Goal: Navigation & Orientation: Find specific page/section

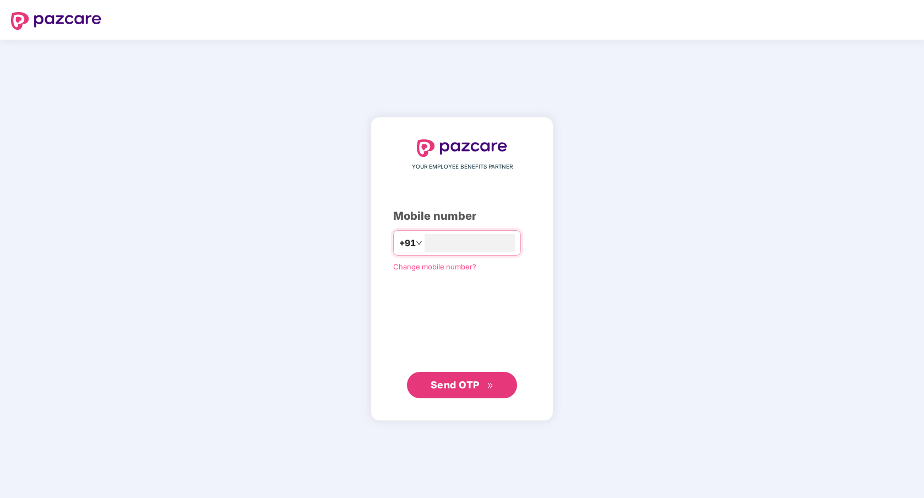
type input "**********"
click at [488, 383] on icon "double-right" at bounding box center [490, 385] width 7 height 7
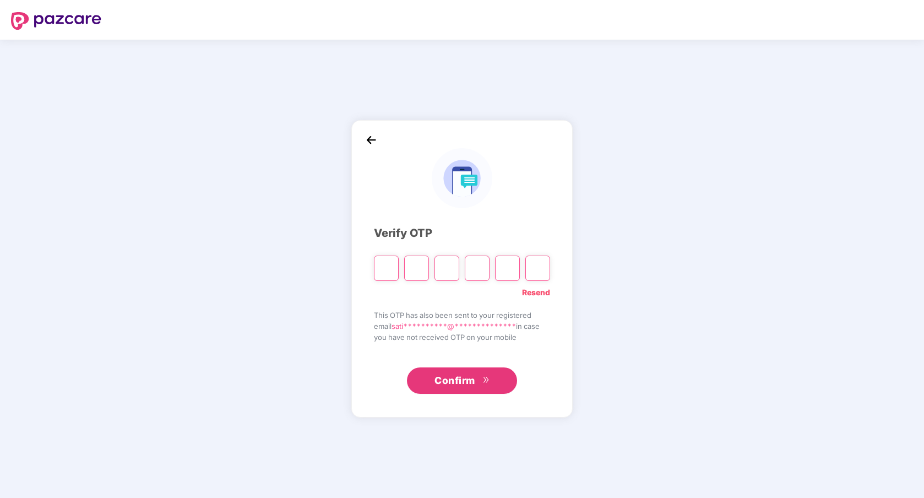
type input "*"
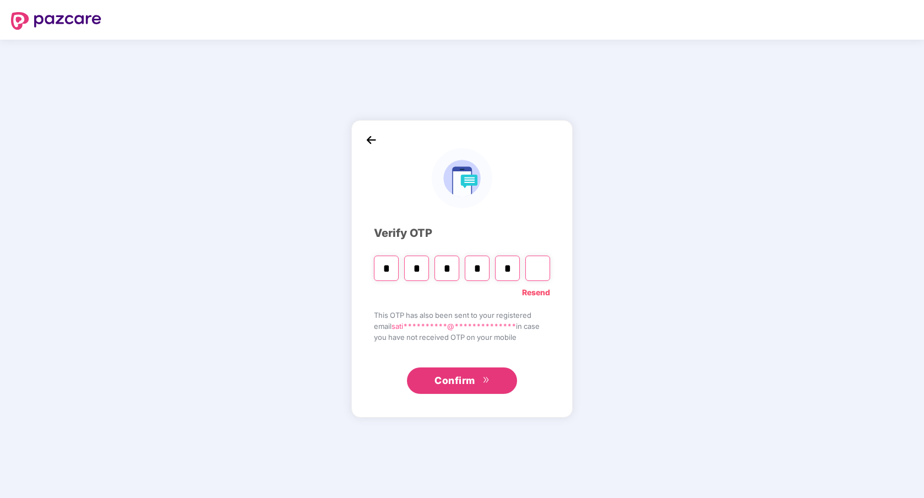
type input "*"
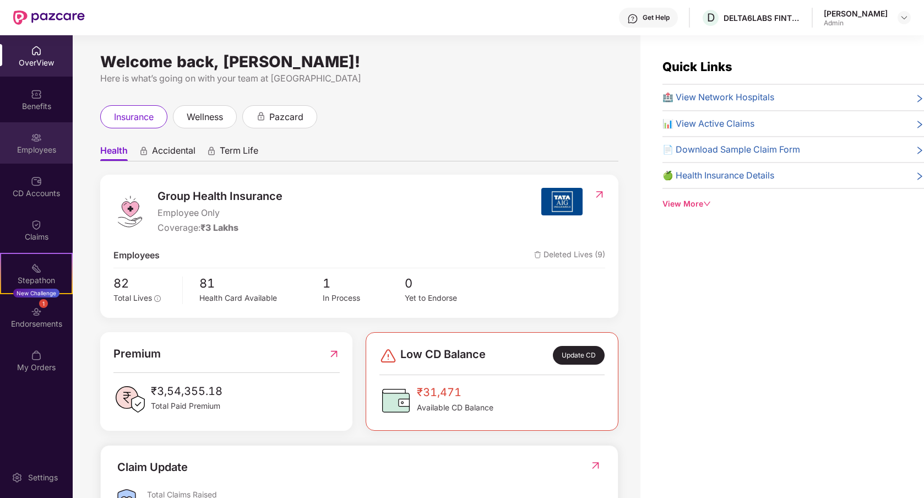
click at [45, 142] on div "Employees" at bounding box center [36, 142] width 73 height 41
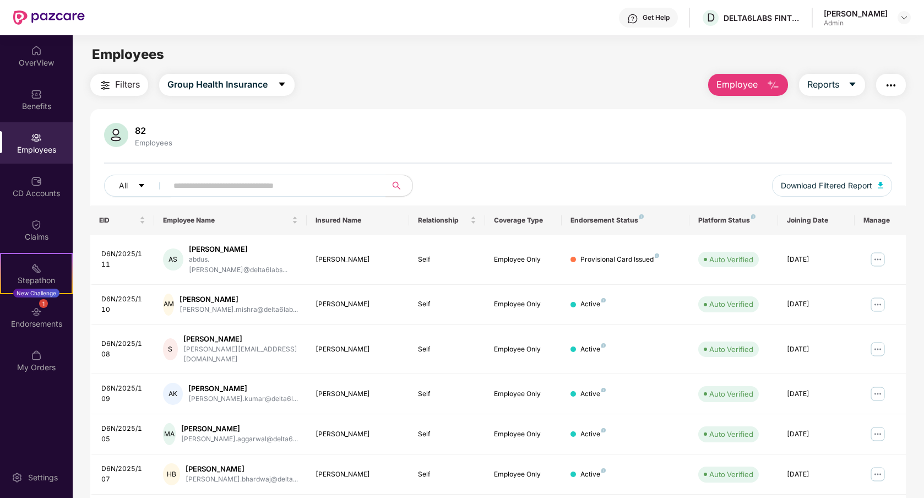
click at [122, 87] on span "Filters" at bounding box center [127, 85] width 25 height 14
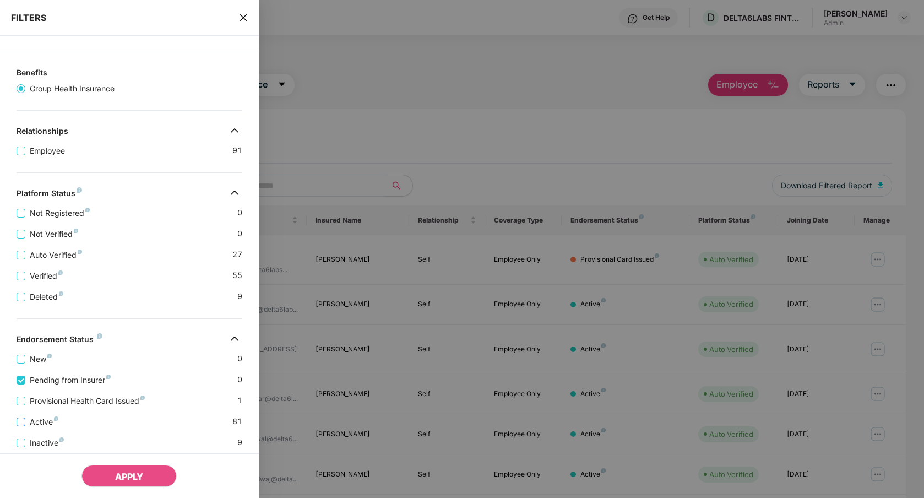
scroll to position [102, 0]
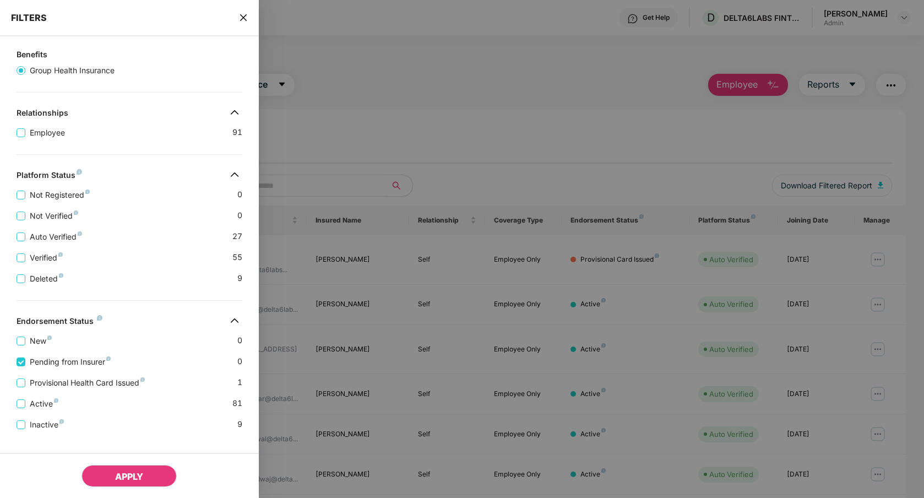
click at [133, 471] on span "APPLY" at bounding box center [129, 476] width 28 height 11
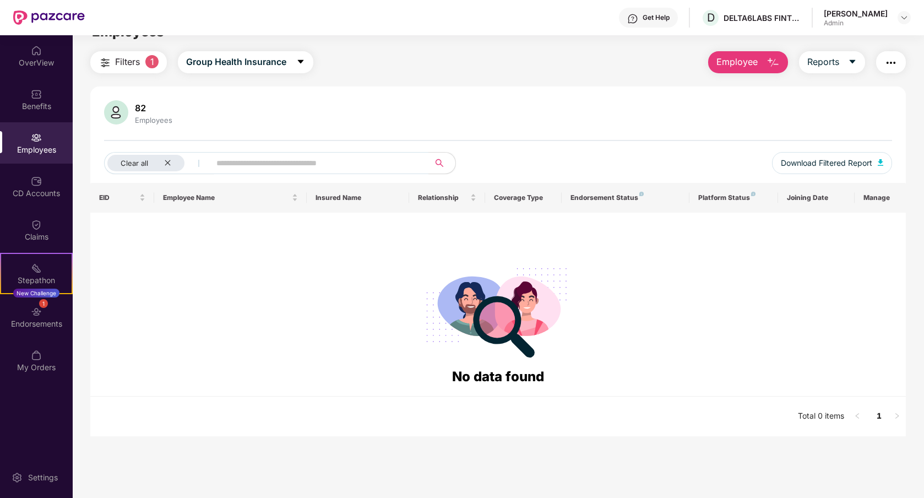
scroll to position [0, 0]
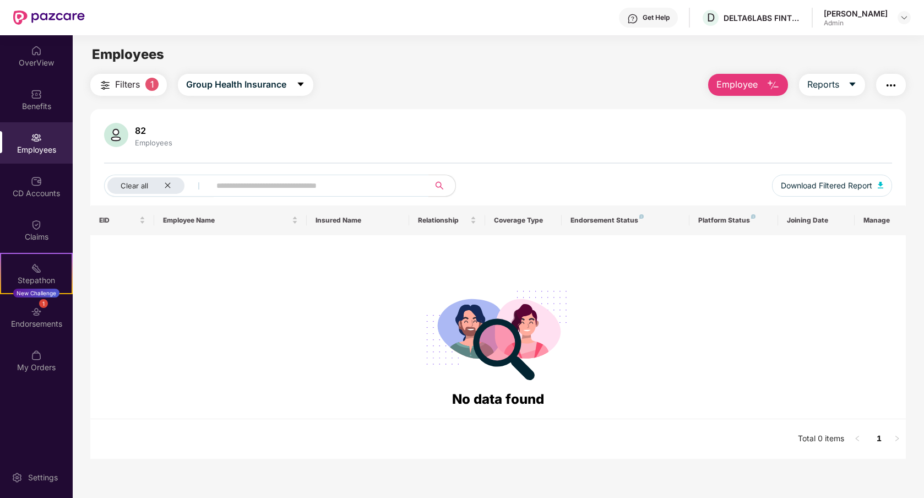
click at [135, 78] on span "Filters" at bounding box center [127, 85] width 25 height 14
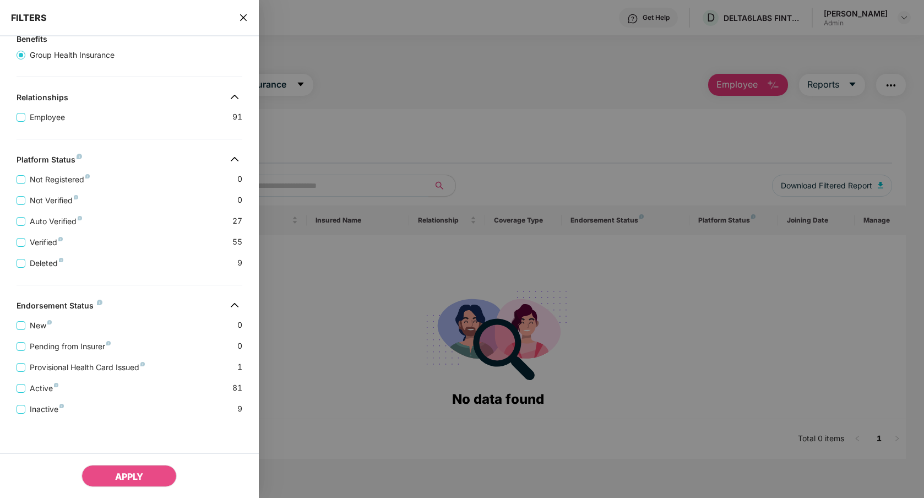
scroll to position [95, 0]
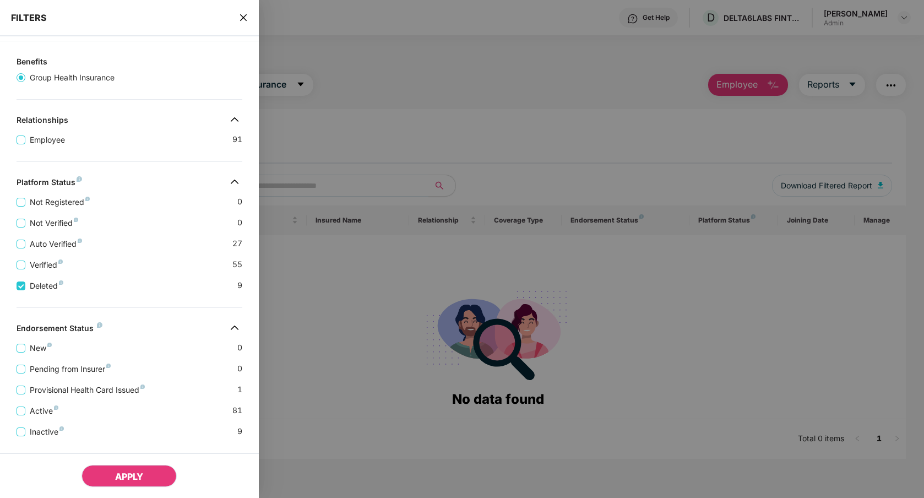
click at [139, 479] on span "APPLY" at bounding box center [129, 476] width 28 height 11
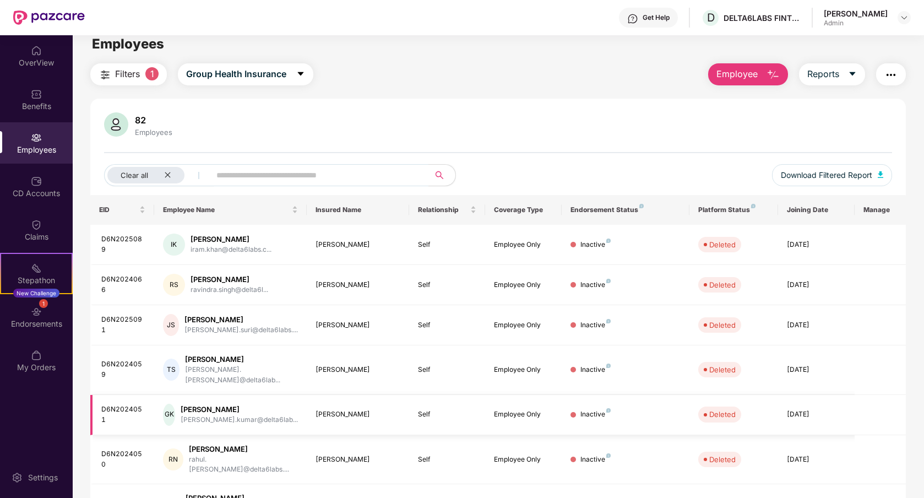
scroll to position [0, 0]
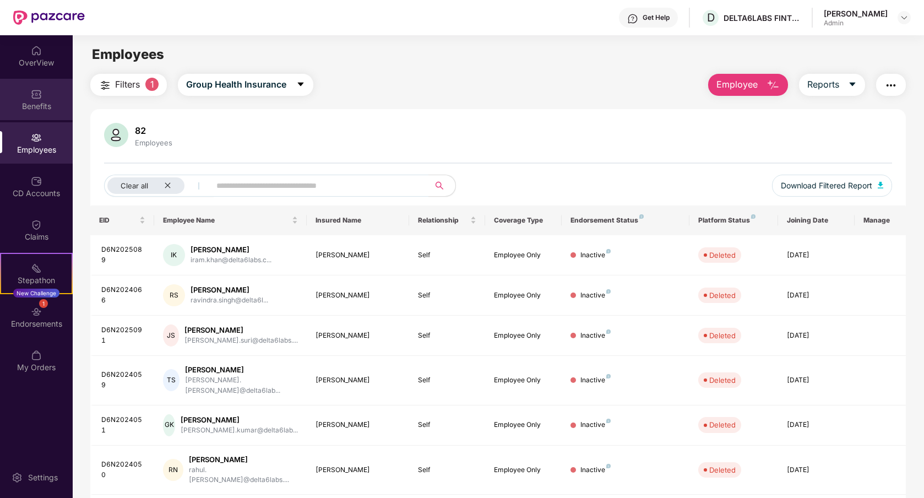
click at [24, 106] on div "Benefits" at bounding box center [36, 106] width 73 height 11
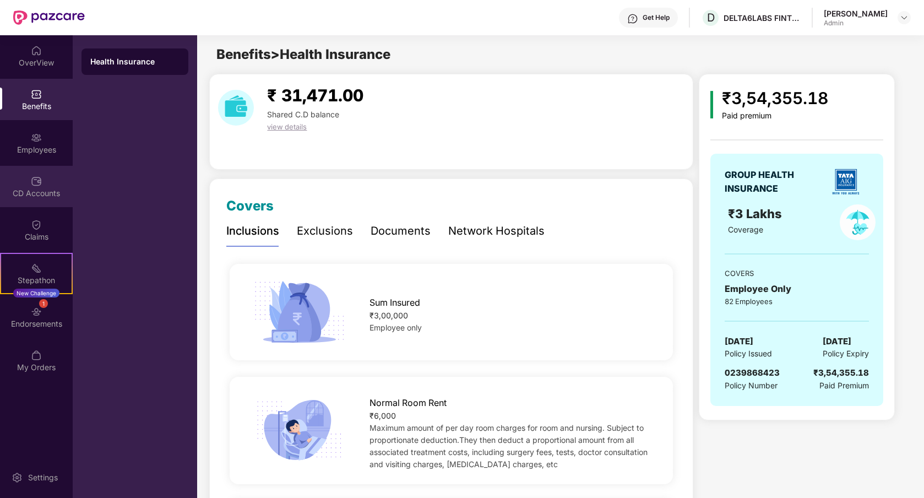
click at [26, 188] on div "CD Accounts" at bounding box center [36, 193] width 73 height 11
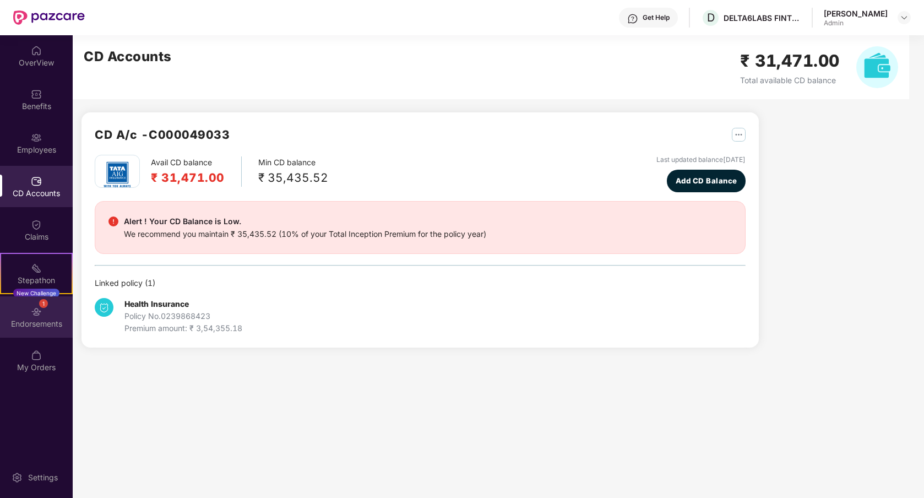
click at [42, 319] on div "Endorsements" at bounding box center [36, 323] width 73 height 11
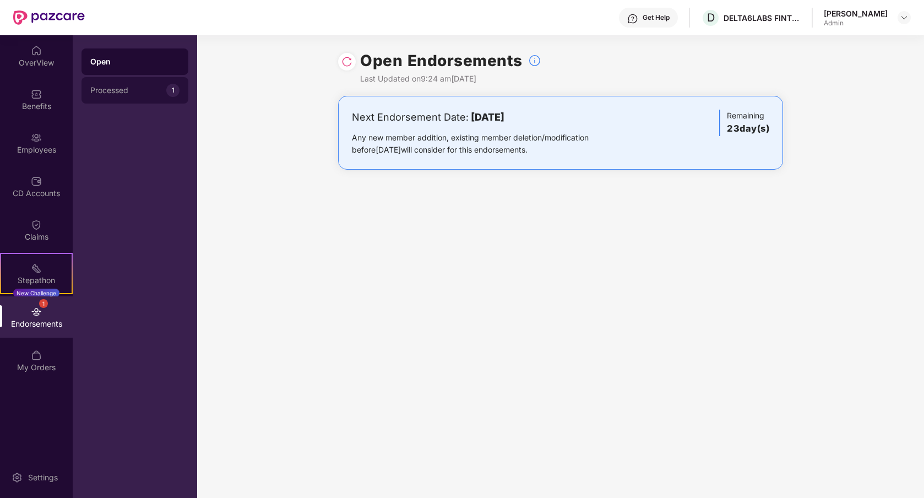
click at [118, 86] on div "Processed" at bounding box center [128, 90] width 76 height 9
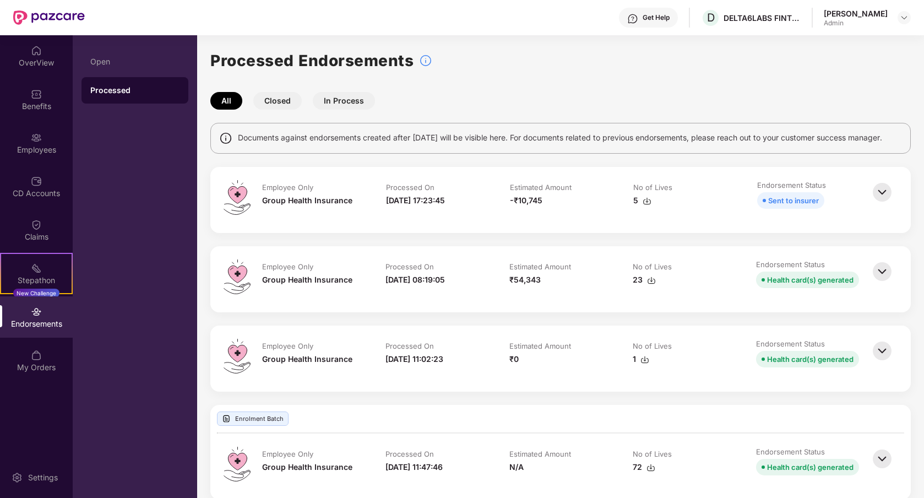
click at [878, 279] on img at bounding box center [882, 271] width 24 height 24
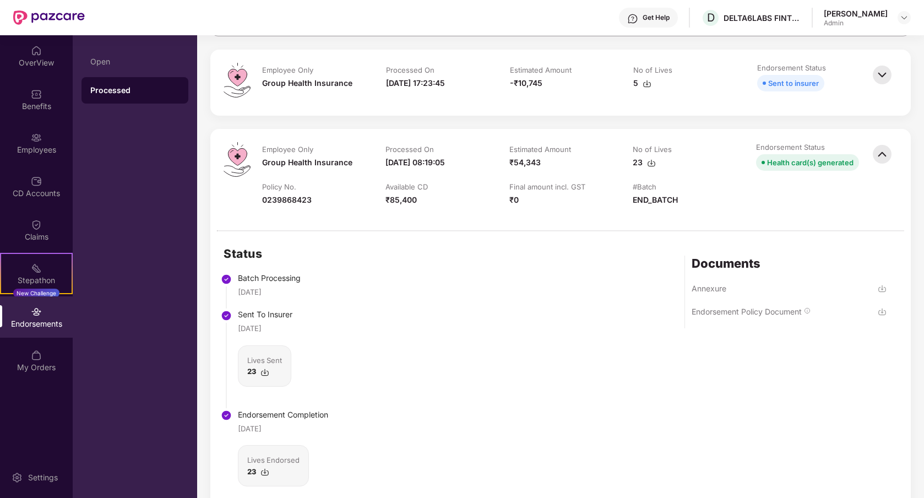
scroll to position [356, 0]
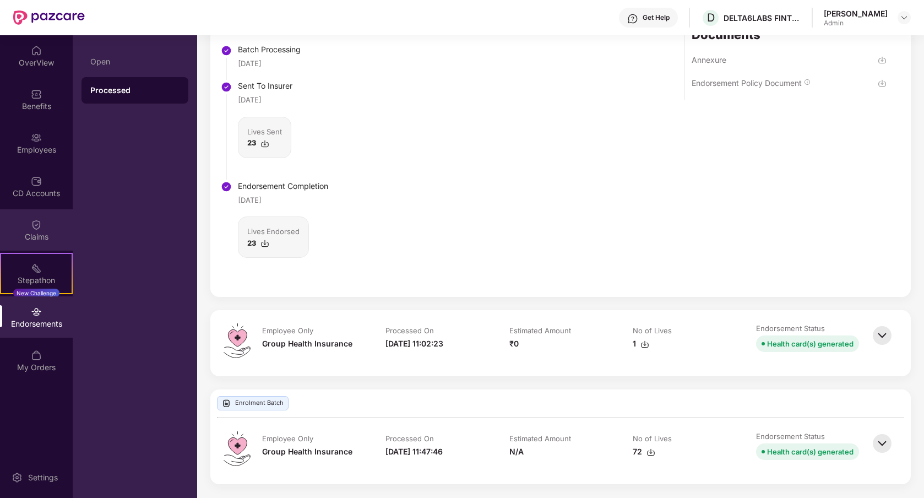
click at [35, 227] on img at bounding box center [36, 224] width 11 height 11
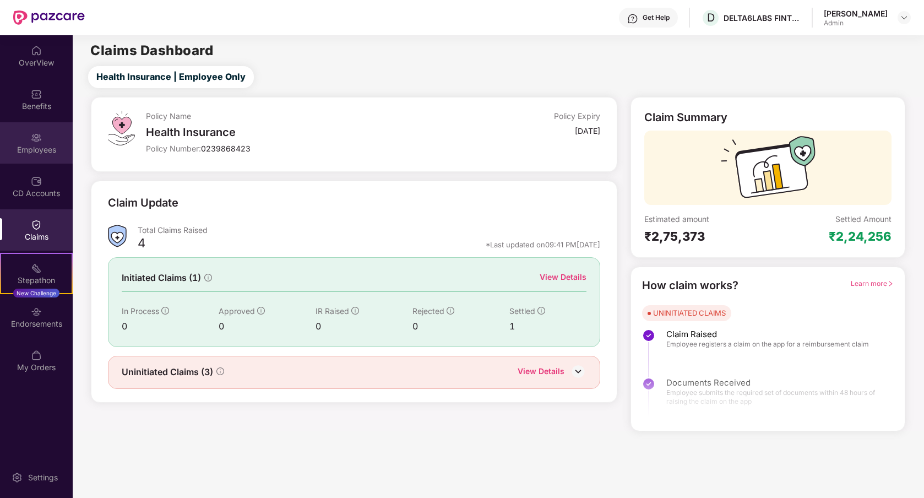
click at [41, 144] on div "Employees" at bounding box center [36, 149] width 73 height 11
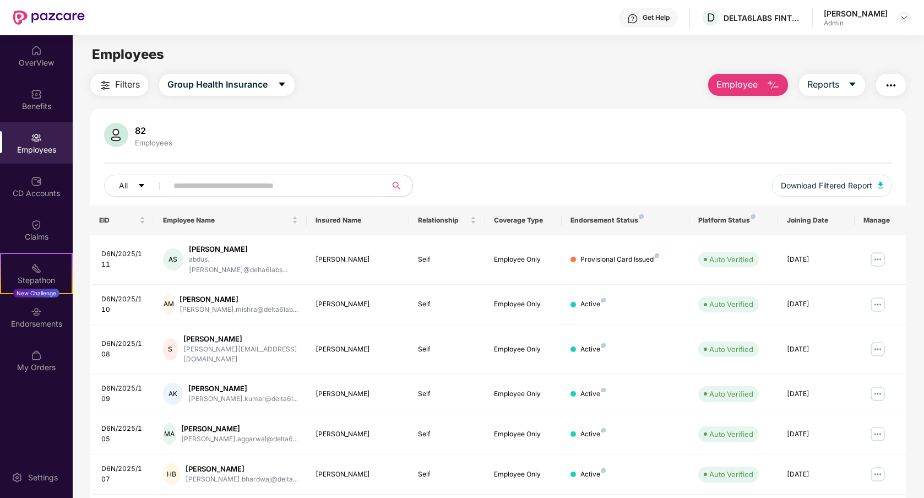
click at [129, 89] on span "Filters" at bounding box center [127, 85] width 25 height 14
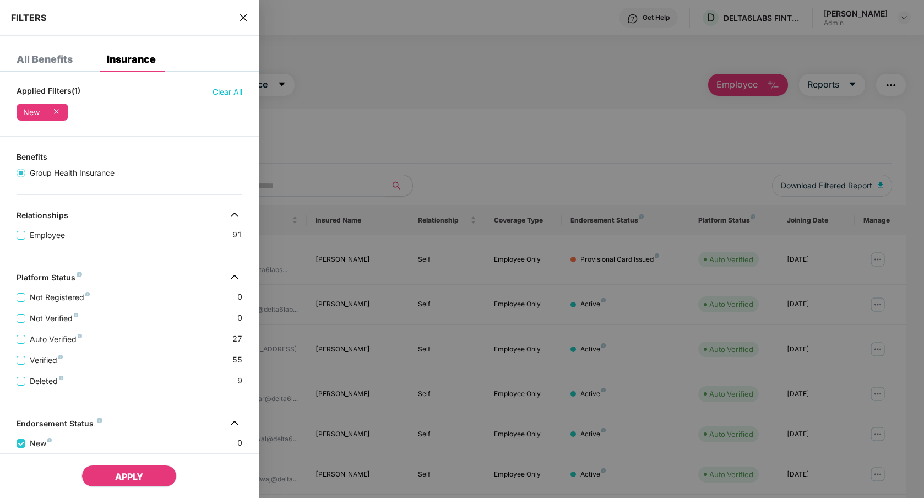
click at [132, 473] on span "APPLY" at bounding box center [129, 476] width 28 height 11
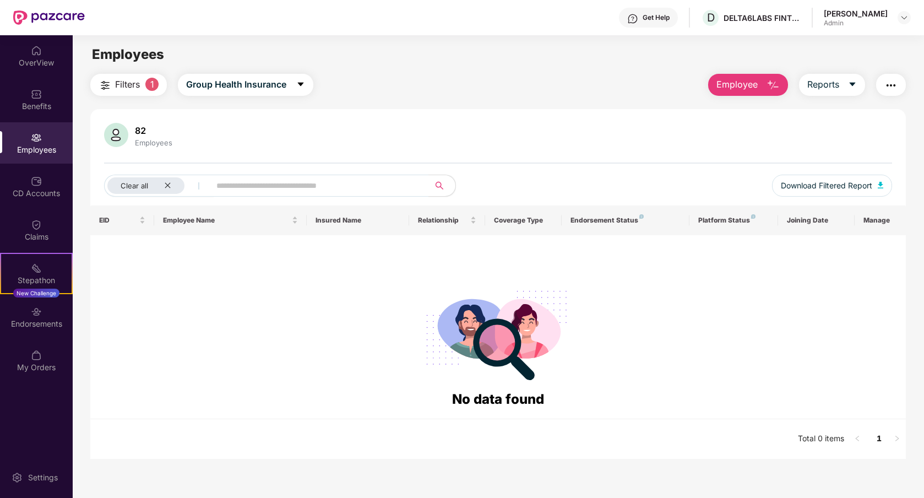
click at [133, 89] on span "Filters" at bounding box center [127, 85] width 25 height 14
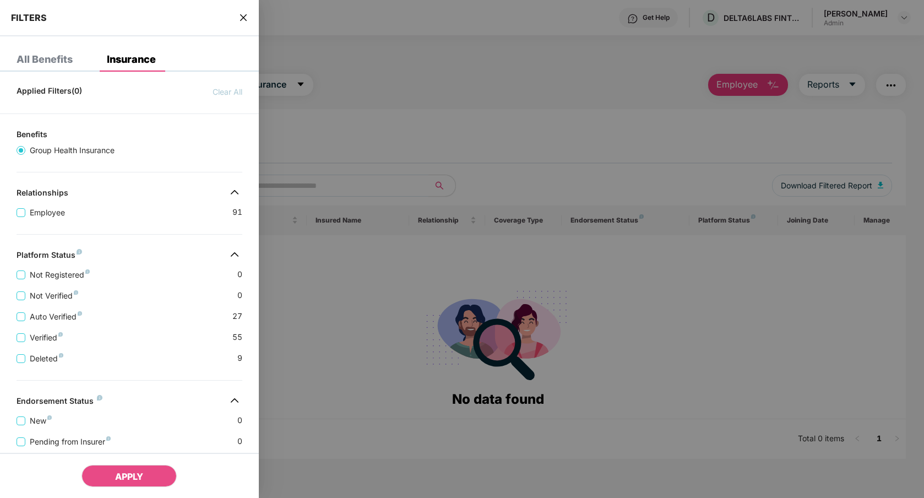
scroll to position [95, 0]
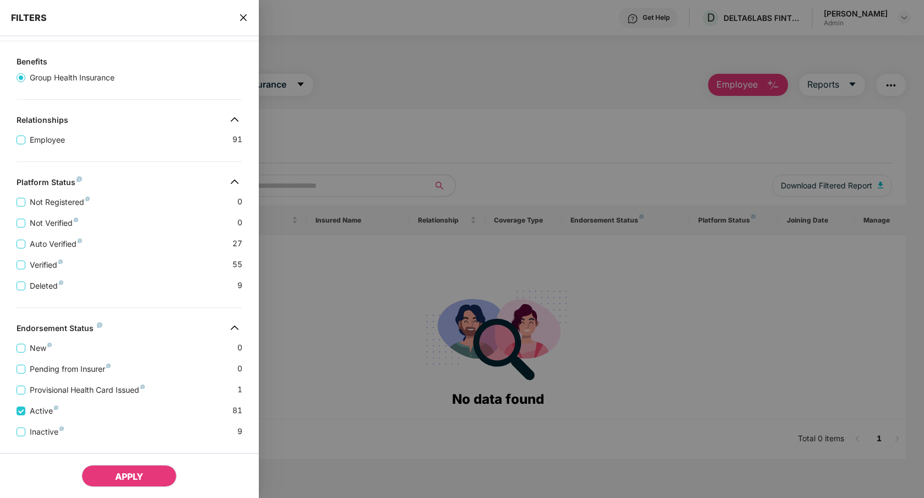
click at [130, 476] on span "APPLY" at bounding box center [129, 476] width 28 height 11
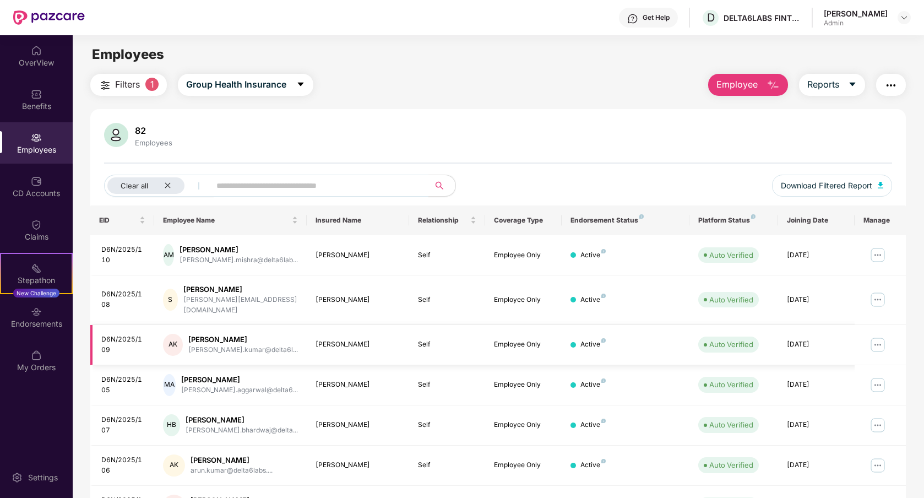
scroll to position [179, 0]
